Goal: Use online tool/utility: Utilize a website feature to perform a specific function

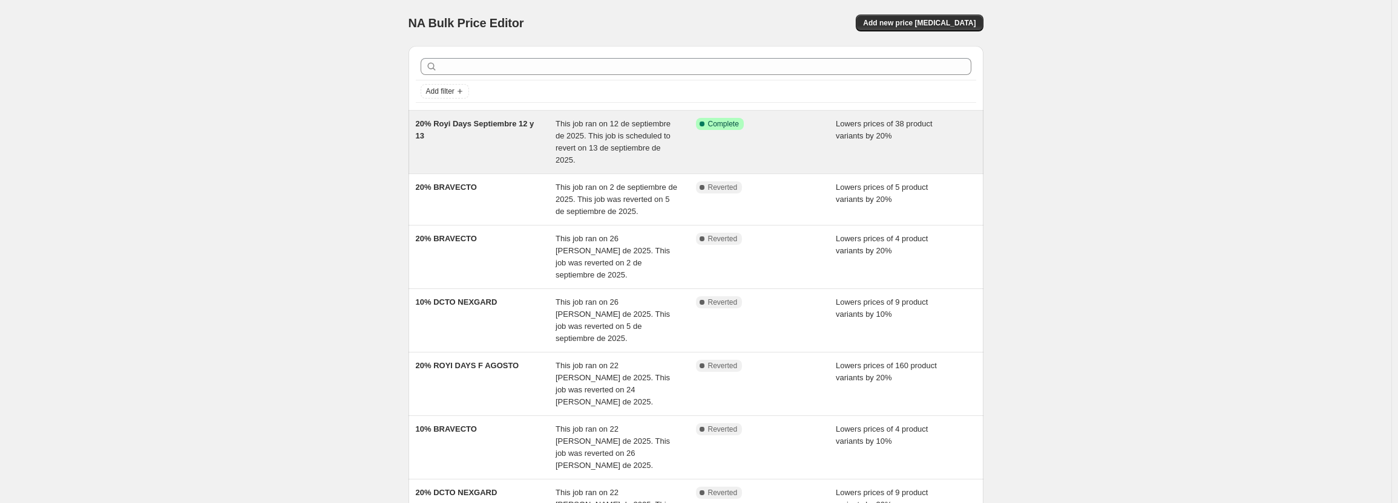
click at [699, 134] on div "Success Complete Complete" at bounding box center [766, 142] width 140 height 48
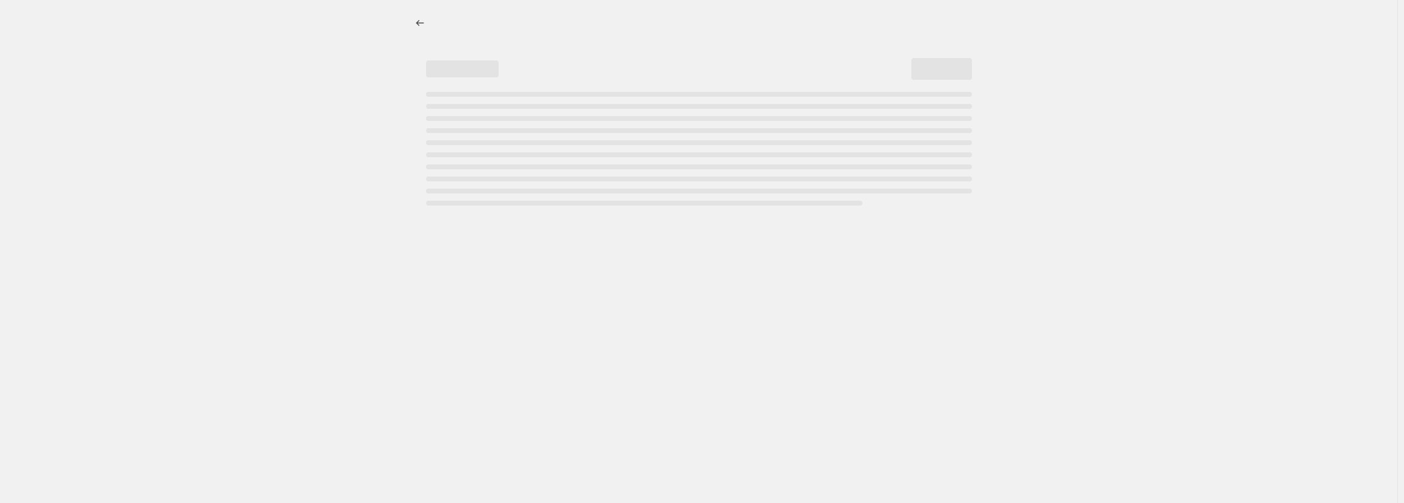
select select "percentage"
select select "pp"
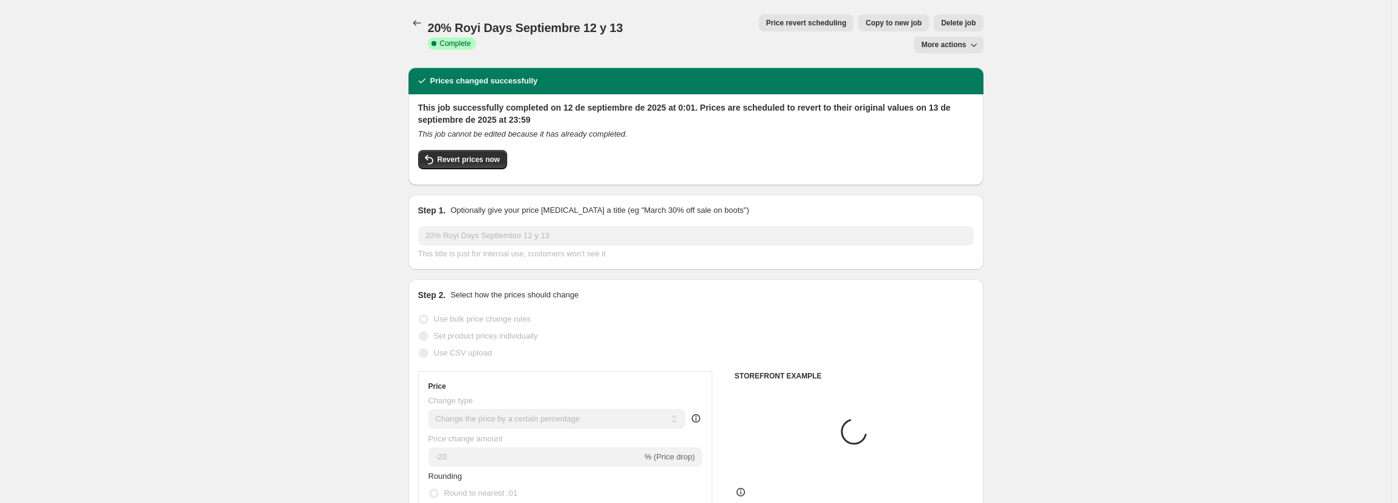
select select "collection"
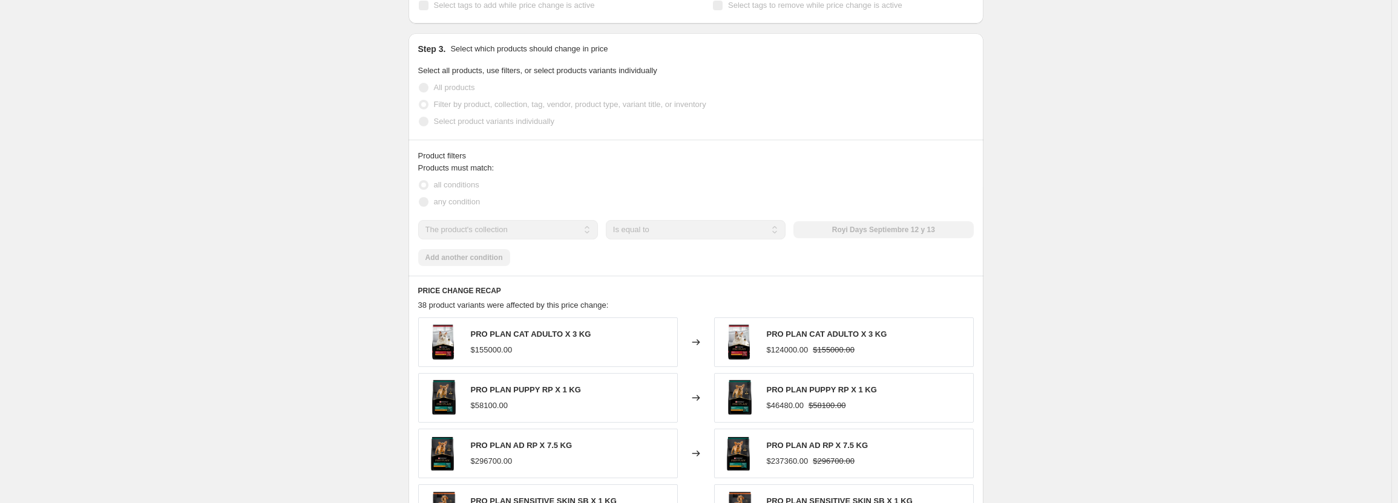
scroll to position [1029, 0]
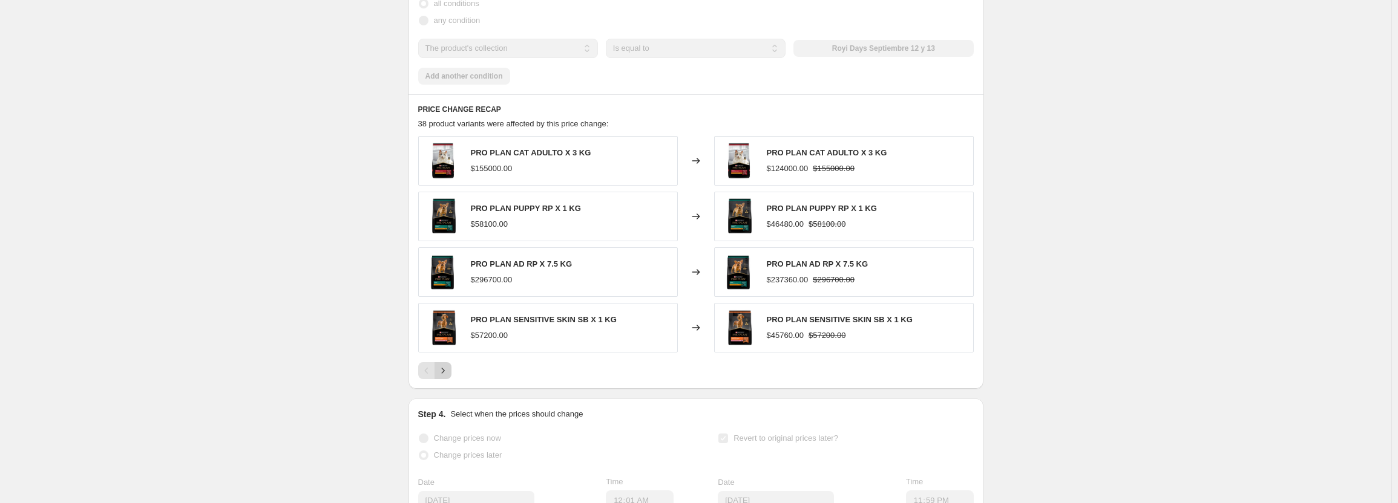
click at [447, 365] on icon "Next" at bounding box center [443, 371] width 12 height 12
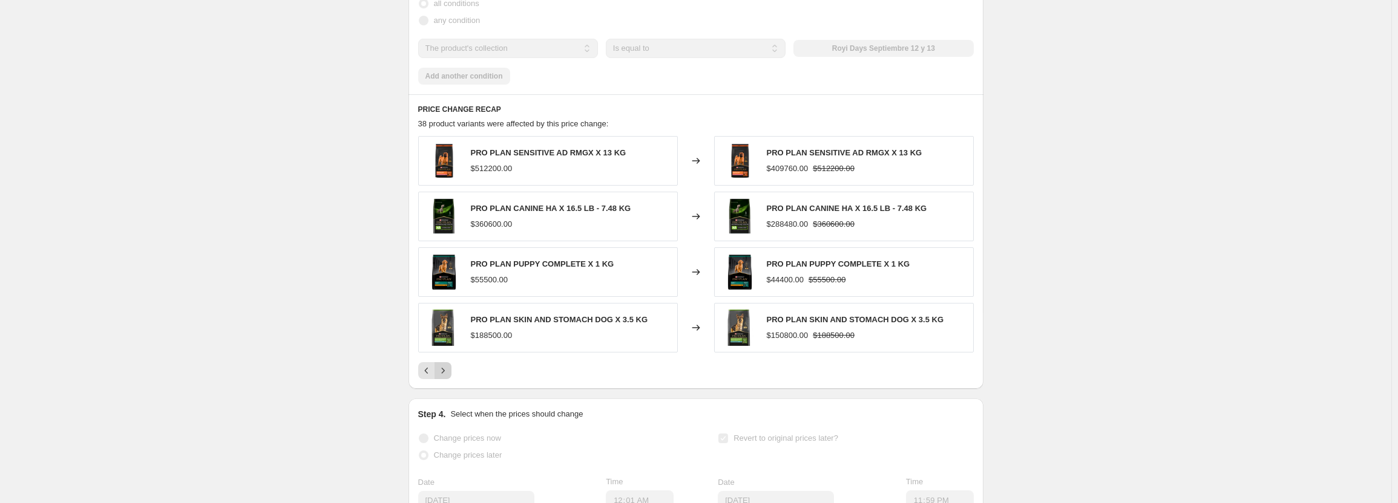
click at [449, 365] on icon "Next" at bounding box center [443, 371] width 12 height 12
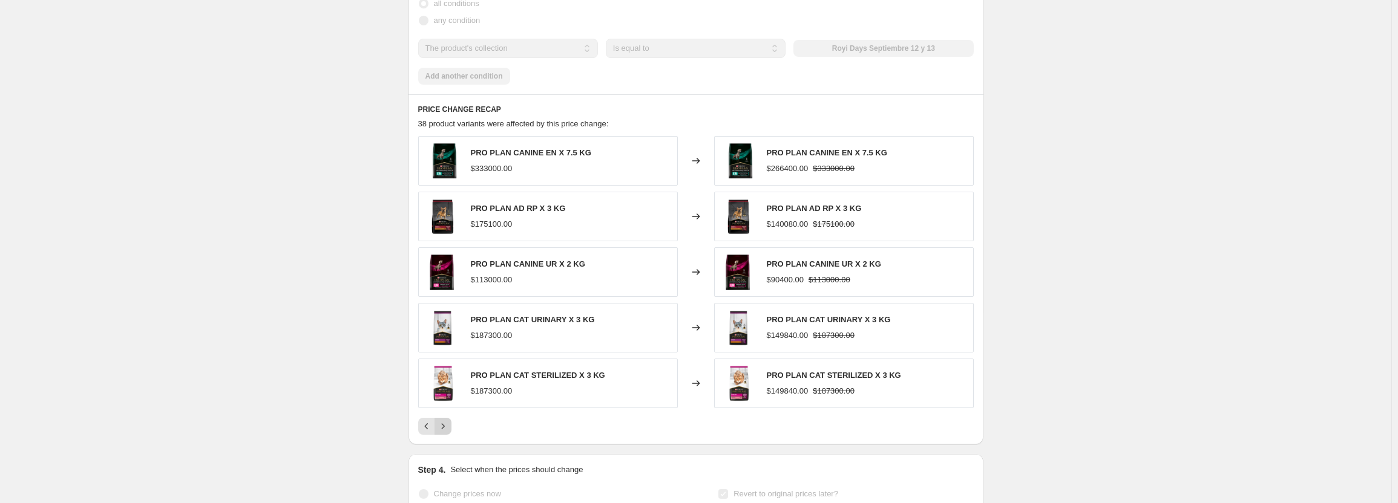
click at [447, 421] on icon "Next" at bounding box center [443, 427] width 12 height 12
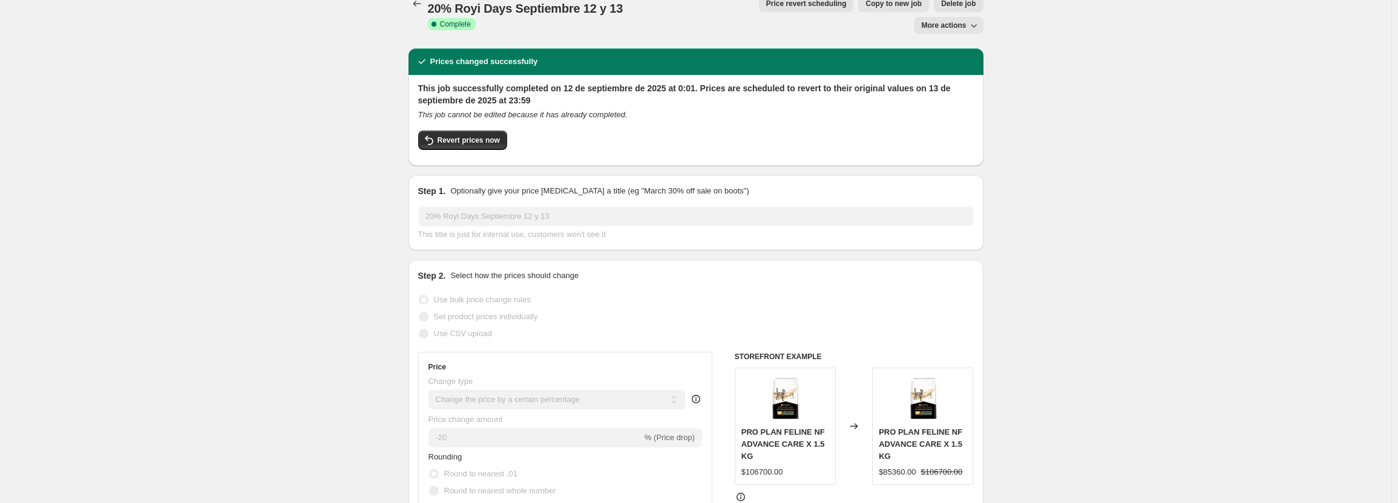
scroll to position [0, 0]
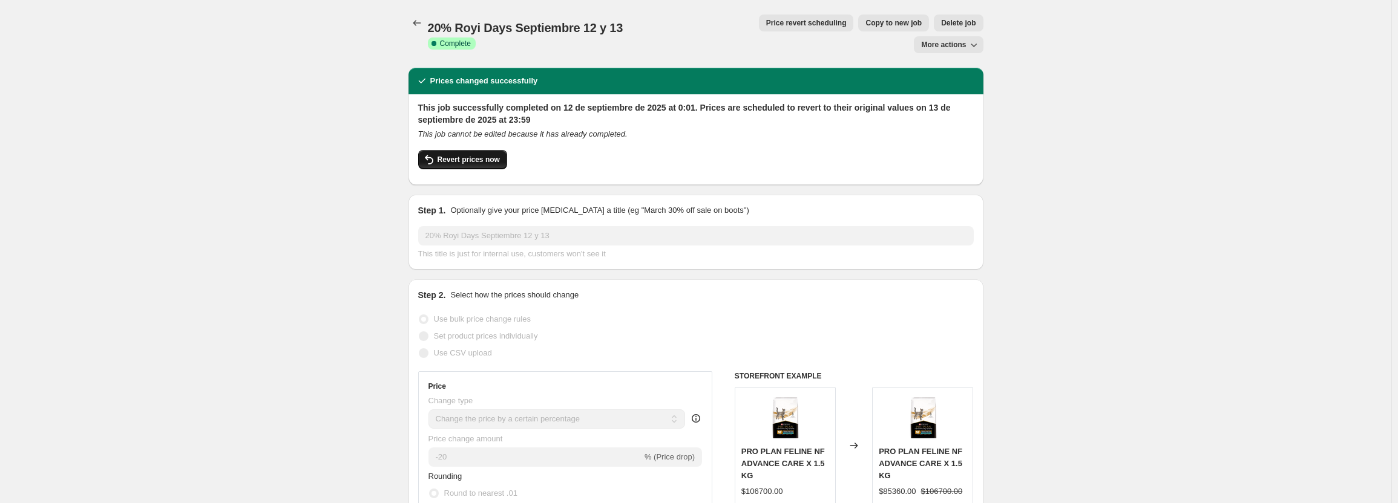
click at [457, 155] on span "Revert prices now" at bounding box center [469, 160] width 62 height 10
checkbox input "false"
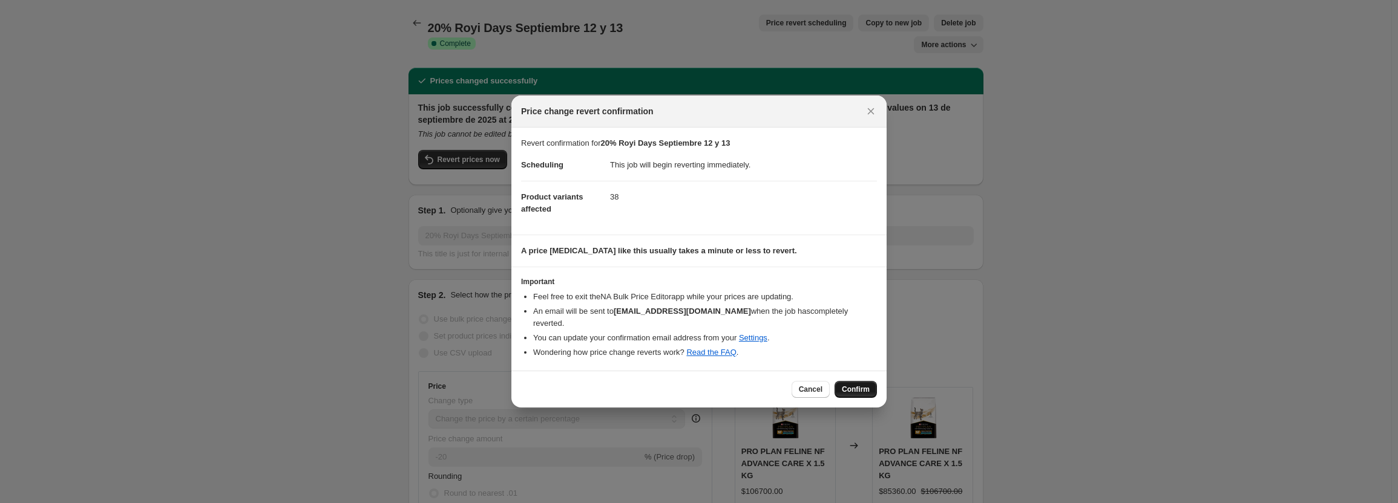
click at [861, 385] on span "Confirm" at bounding box center [856, 390] width 28 height 10
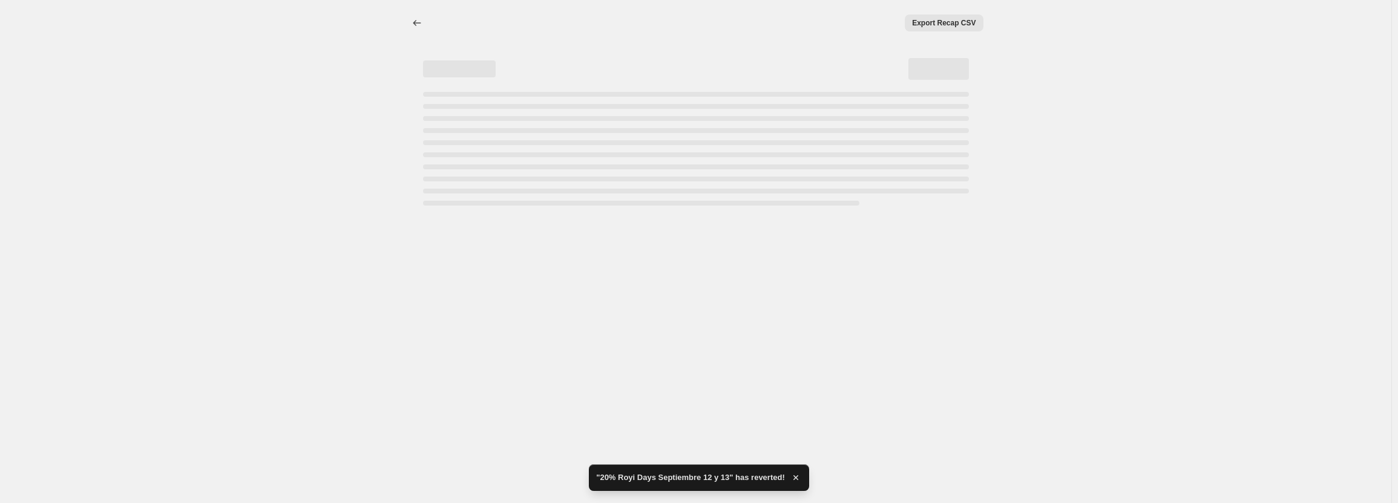
select select "percentage"
select select "pp"
select select "collection"
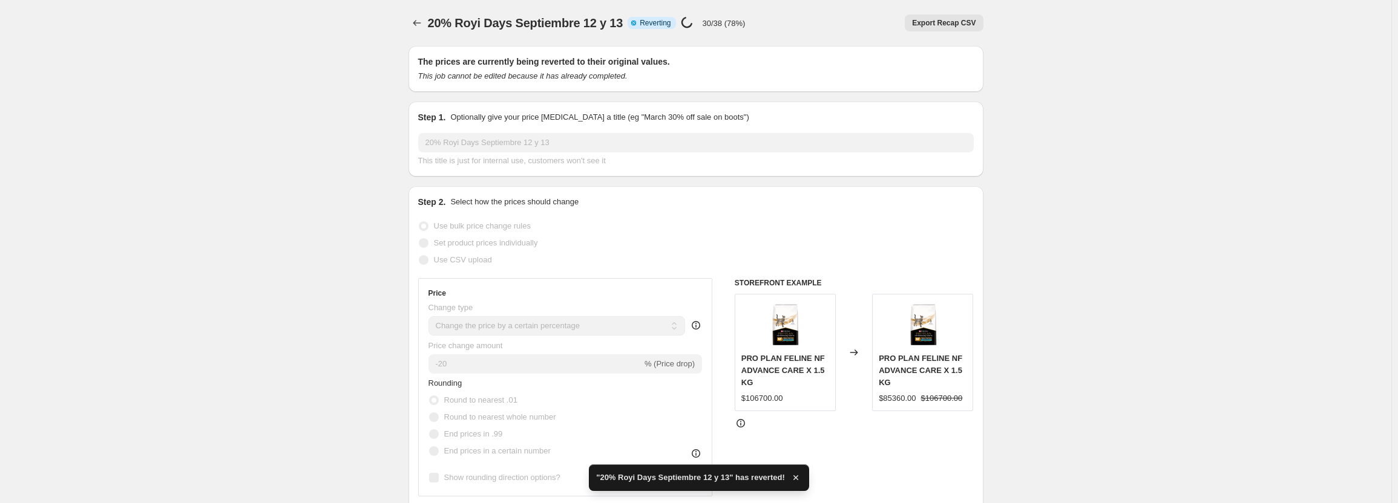
checkbox input "true"
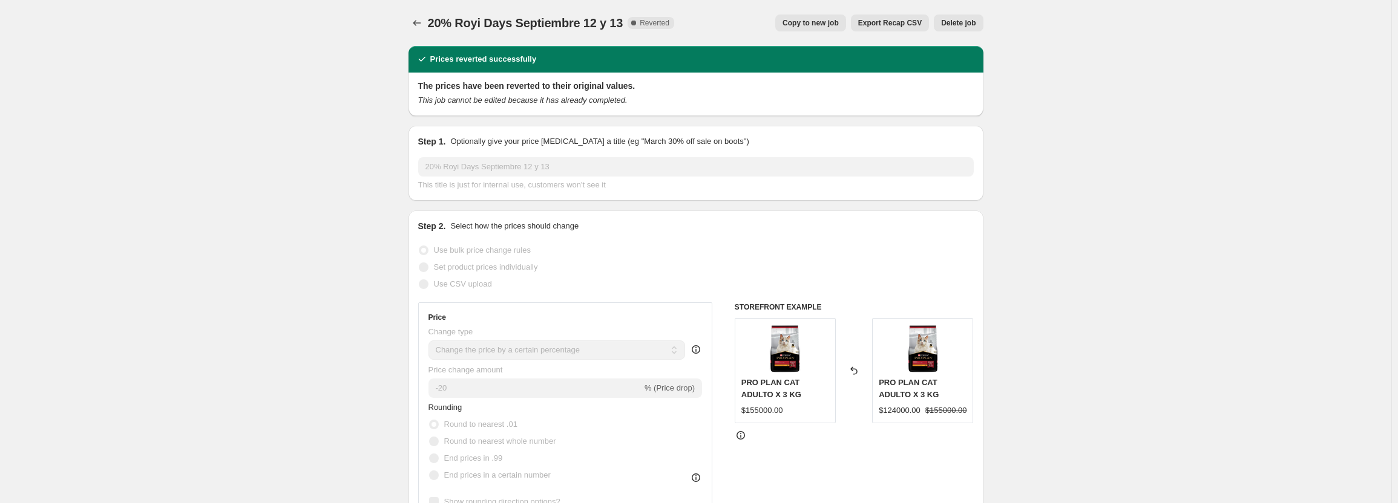
click at [809, 24] on span "Copy to new job" at bounding box center [810, 23] width 56 height 10
select select "percentage"
select select "pp"
select select "collection"
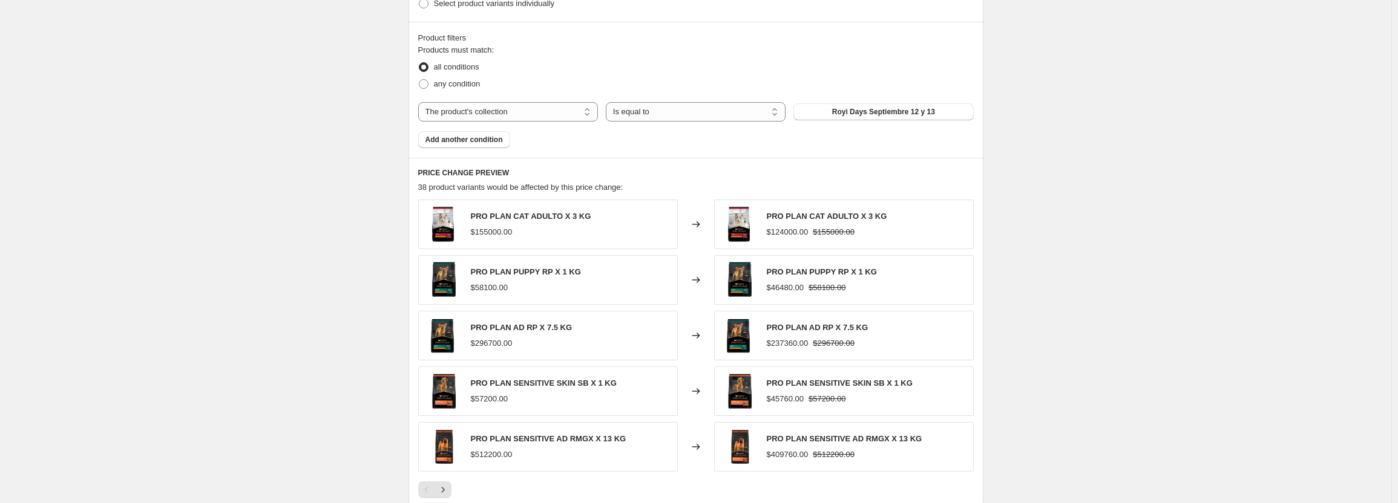
scroll to position [1009, 0]
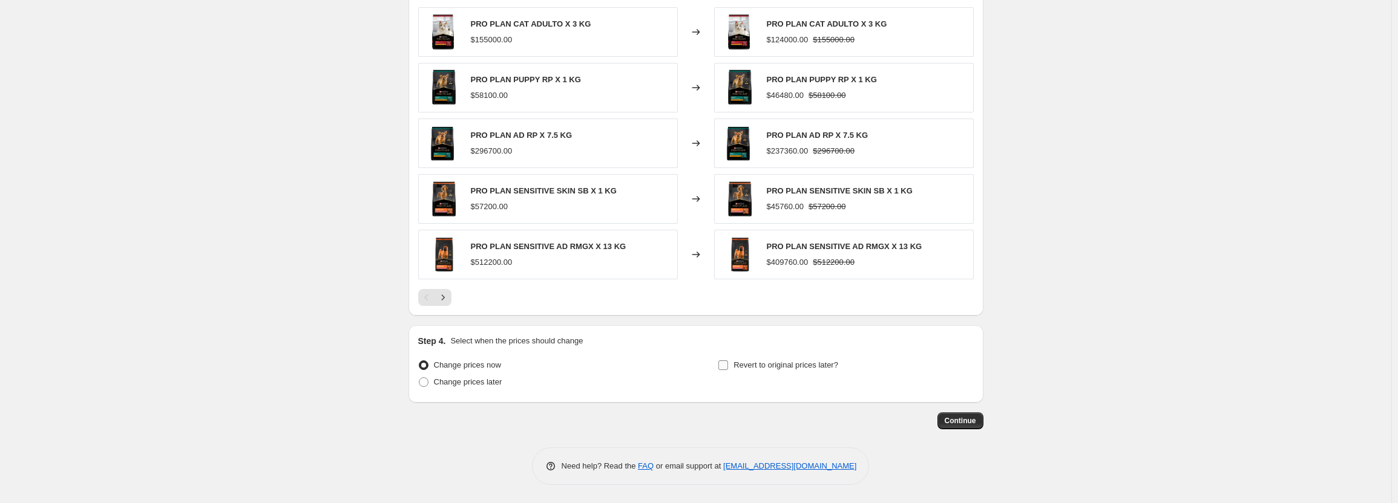
click at [811, 365] on span "Revert to original prices later?" at bounding box center [785, 365] width 105 height 9
click at [728, 365] on input "Revert to original prices later?" at bounding box center [723, 366] width 10 height 10
checkbox input "true"
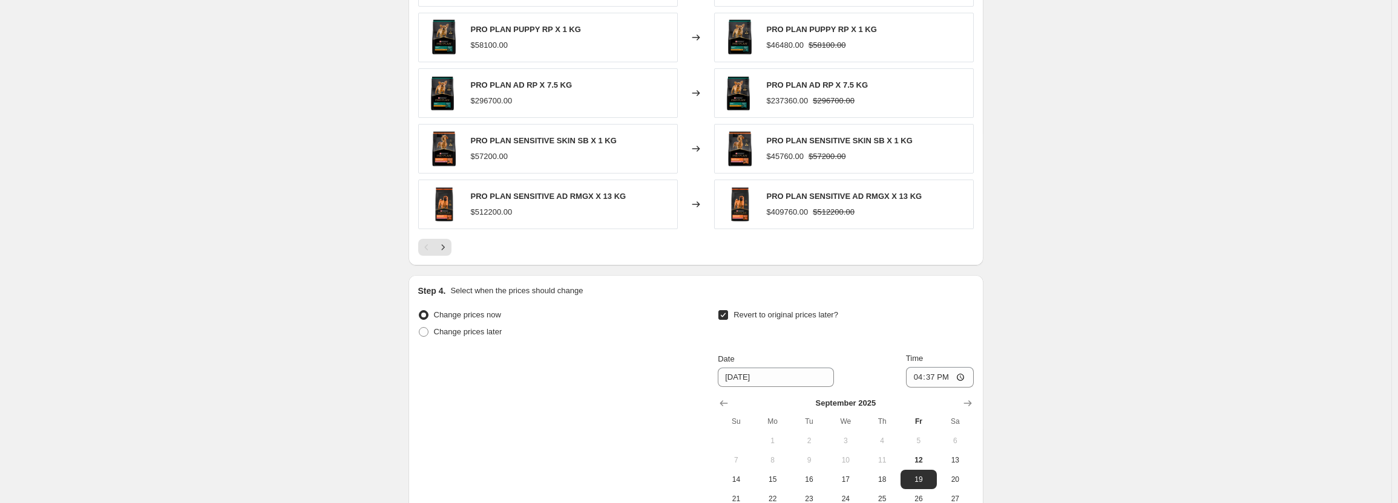
scroll to position [1130, 0]
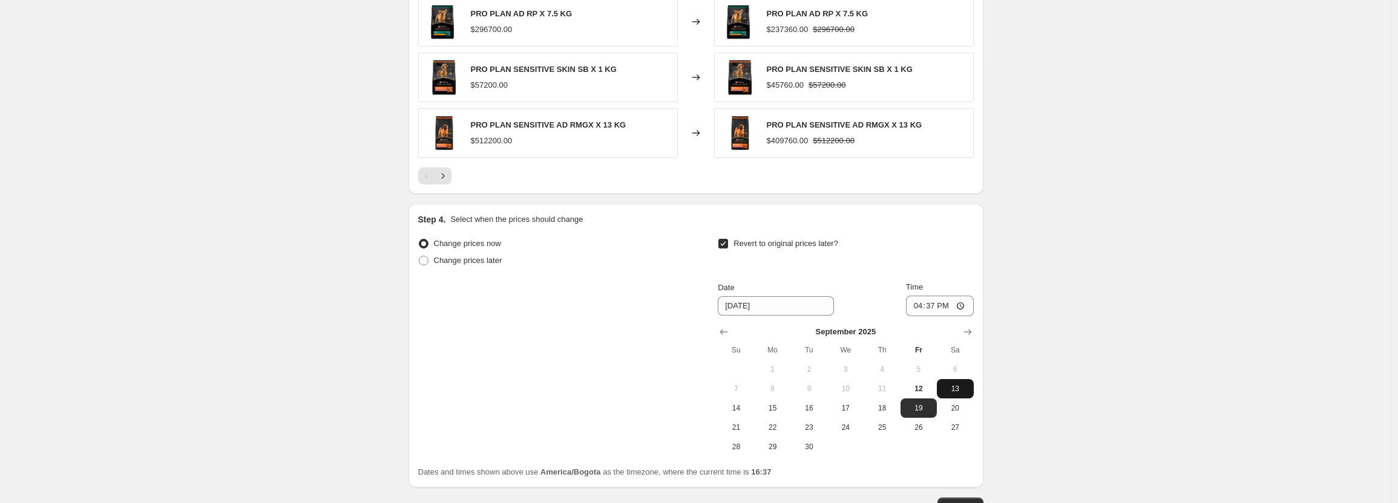
click at [951, 390] on span "13" at bounding box center [955, 389] width 27 height 10
click at [924, 389] on span "12" at bounding box center [918, 389] width 27 height 10
click at [965, 391] on span "13" at bounding box center [955, 389] width 27 height 10
type input "[DATE]"
click at [911, 307] on input "16:37" at bounding box center [940, 306] width 68 height 21
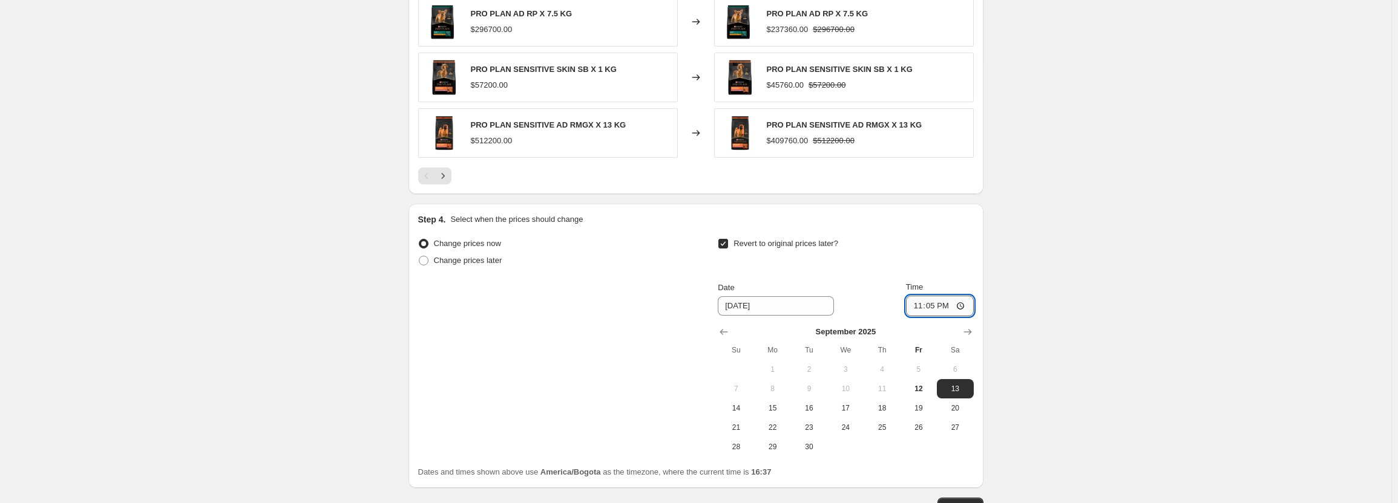
type input "23:59"
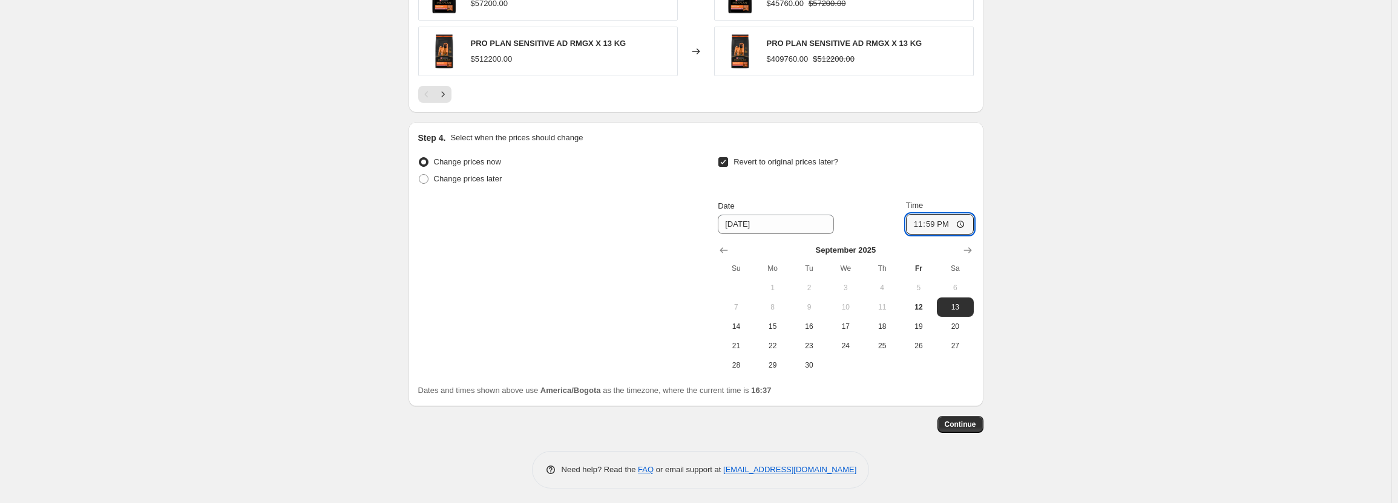
scroll to position [1216, 0]
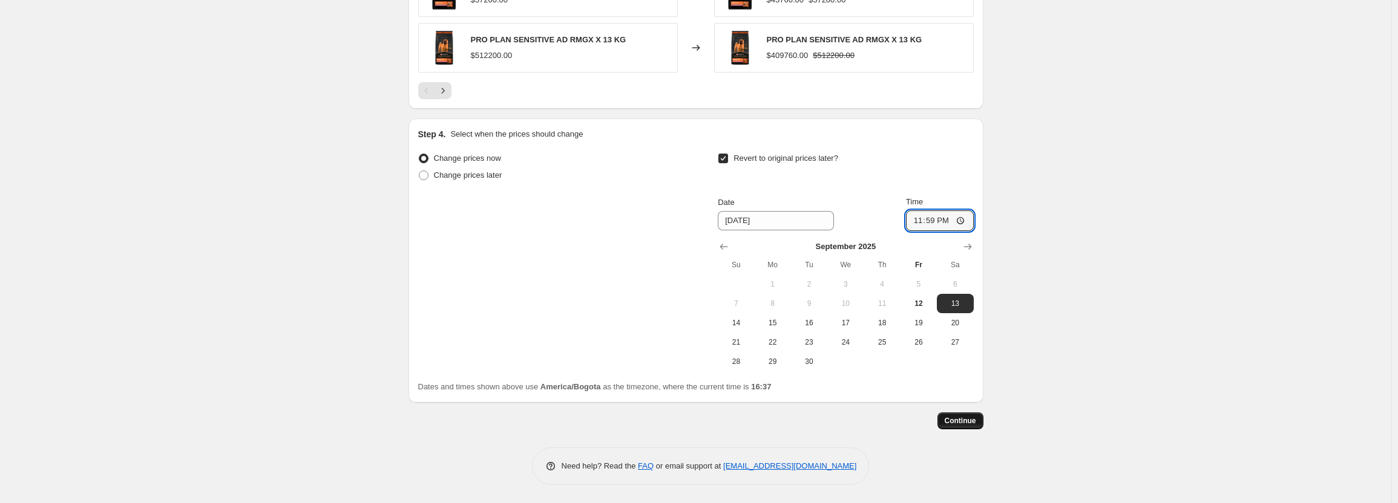
click at [968, 421] on span "Continue" at bounding box center [960, 421] width 31 height 10
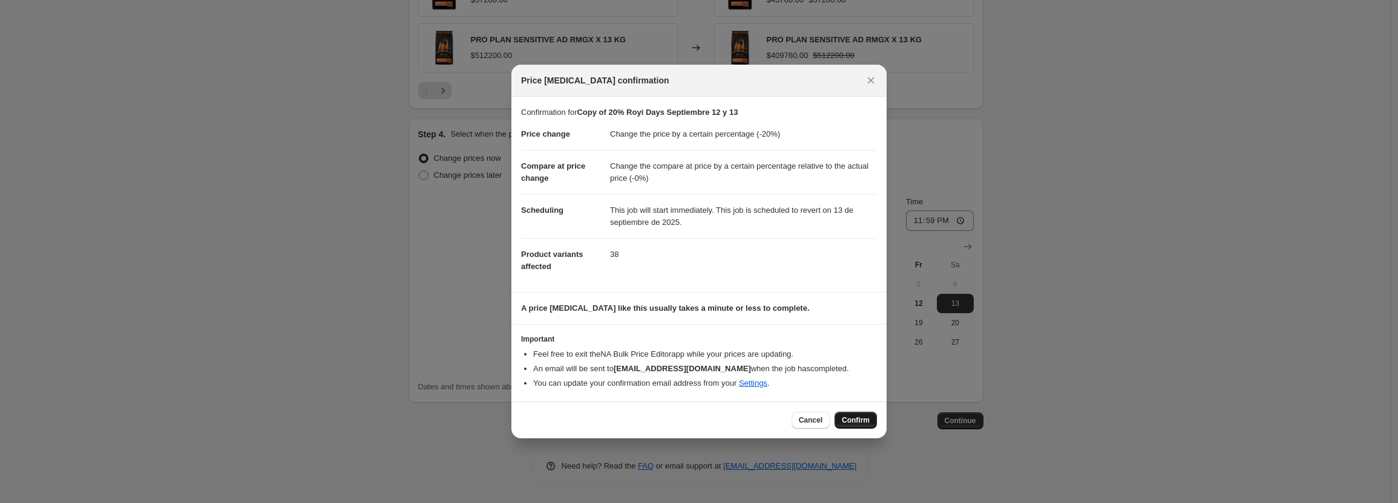
click at [855, 423] on span "Confirm" at bounding box center [856, 421] width 28 height 10
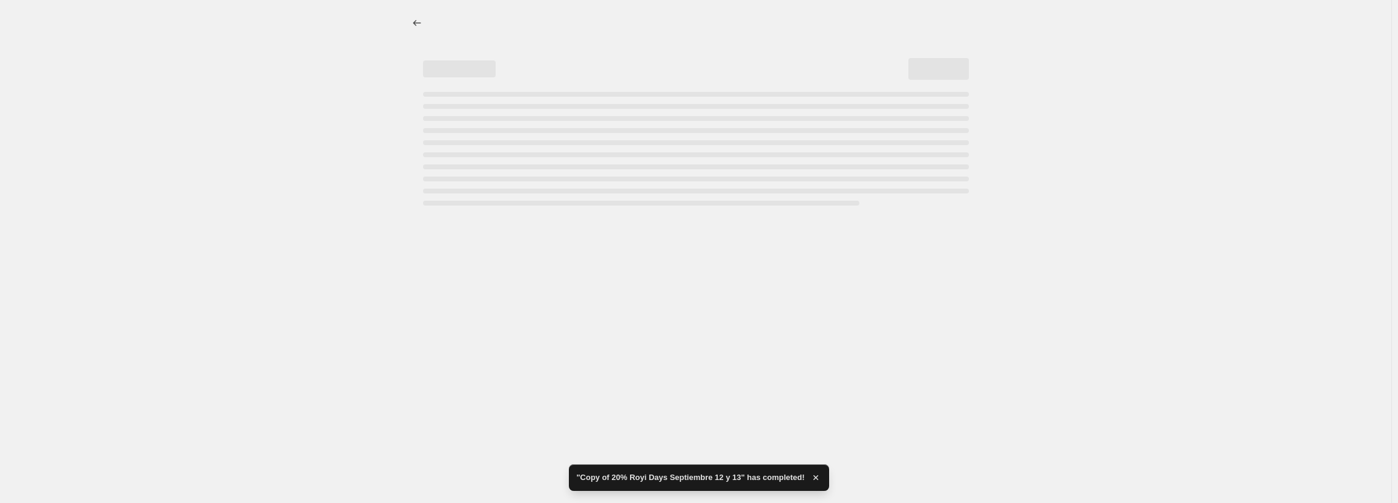
select select "percentage"
select select "pp"
select select "collection"
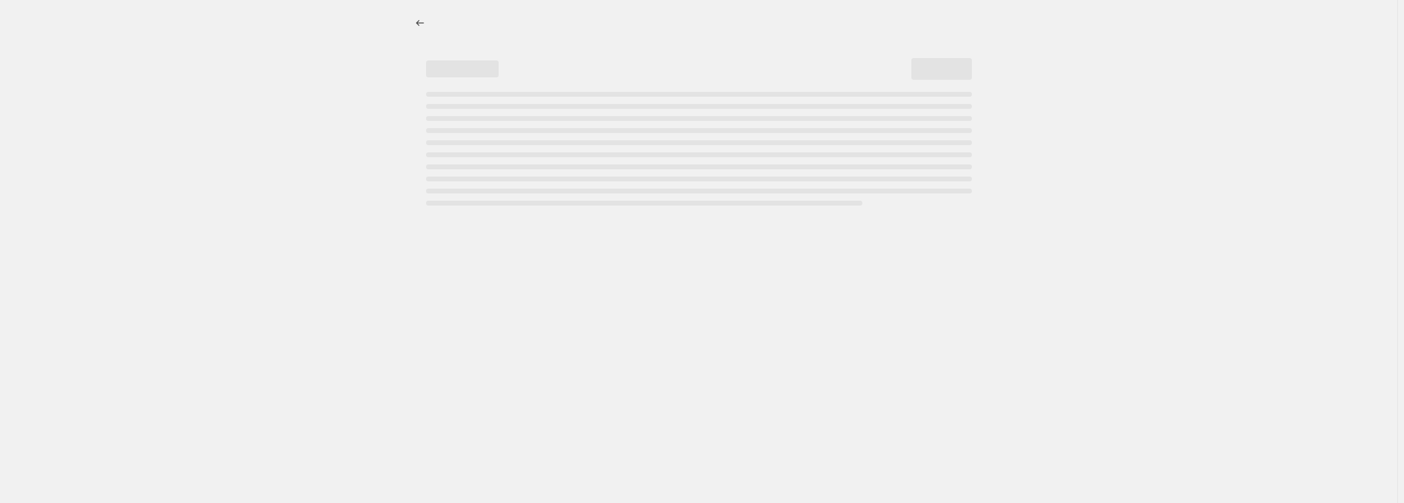
select select "percentage"
select select "pp"
select select "collection"
